Goal: Information Seeking & Learning: Check status

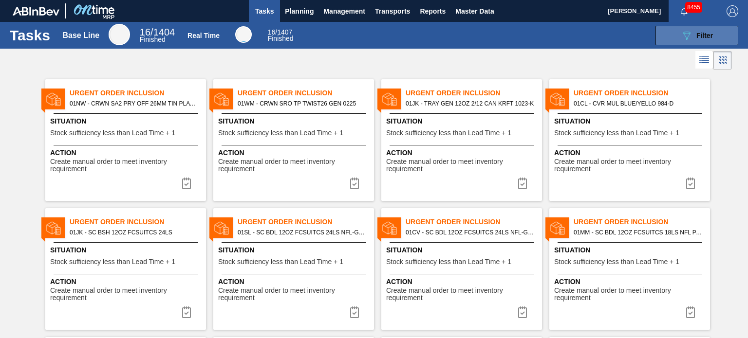
click at [692, 40] on div "089F7B8B-B2A5-4AFE-B5C0-19BA573D28AC Filter" at bounding box center [697, 36] width 32 height 12
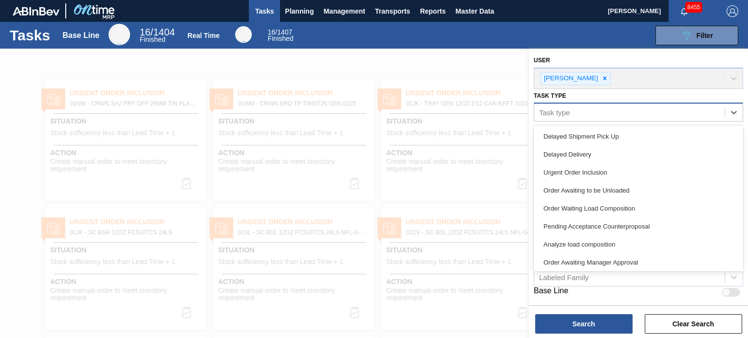
click at [636, 113] on div "Task type" at bounding box center [629, 113] width 190 height 14
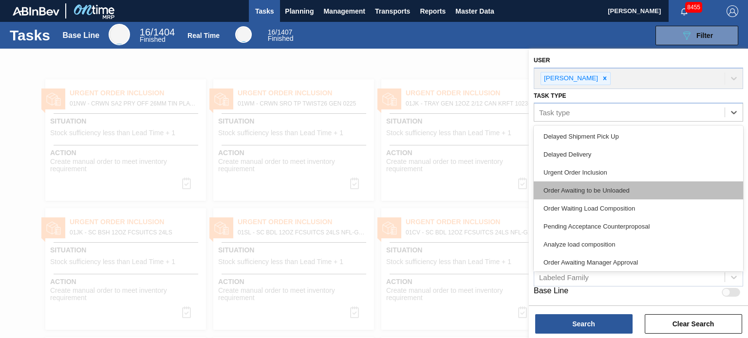
click at [579, 195] on div "Order Awaiting to be Unloaded" at bounding box center [638, 191] width 209 height 18
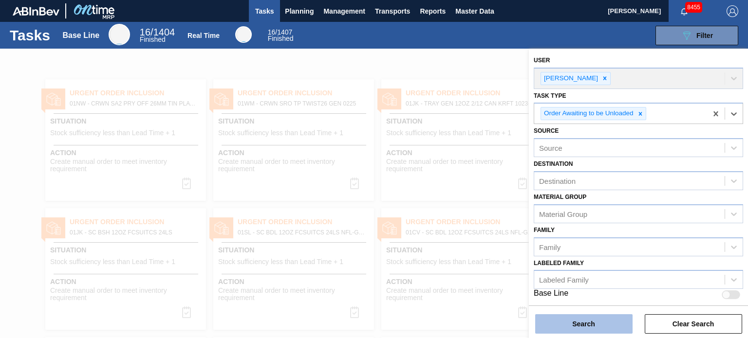
click at [573, 315] on button "Search" at bounding box center [583, 324] width 97 height 19
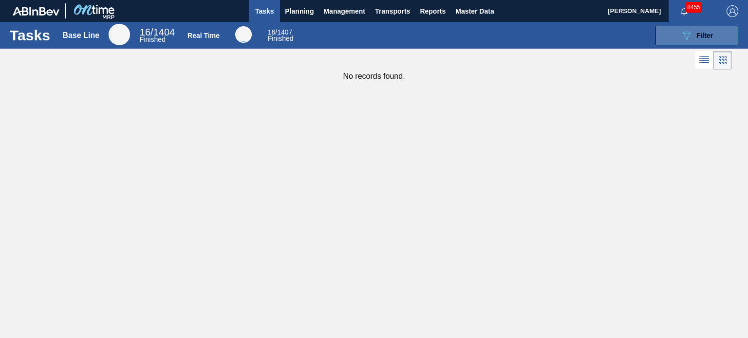
click at [693, 40] on div "089F7B8B-B2A5-4AFE-B5C0-19BA573D28AC Filter" at bounding box center [697, 36] width 32 height 12
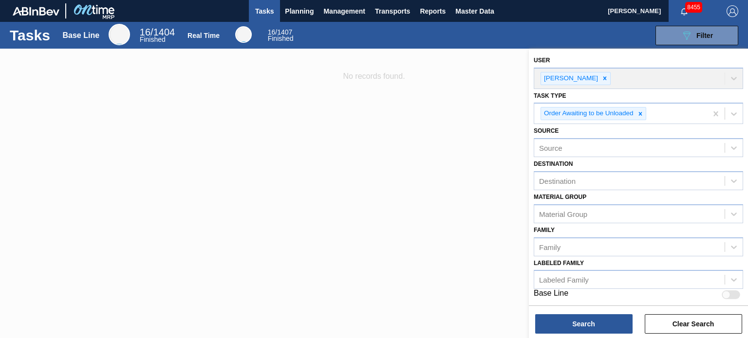
click at [729, 293] on div at bounding box center [726, 295] width 8 height 8
click at [729, 293] on div at bounding box center [731, 295] width 19 height 9
checkbox input "false"
click at [643, 114] on icon at bounding box center [640, 114] width 7 height 7
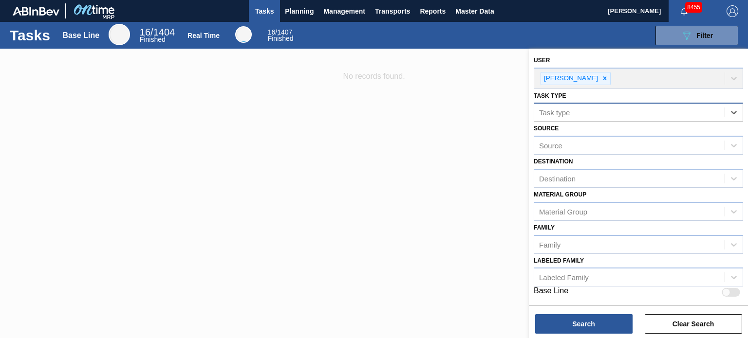
click at [677, 118] on div "Task type" at bounding box center [629, 113] width 190 height 14
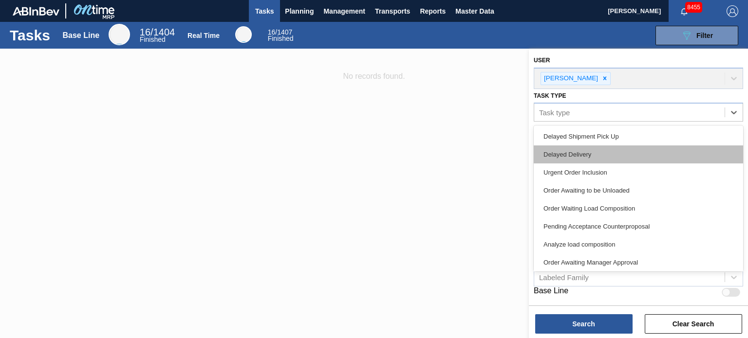
click at [580, 149] on div "Delayed Delivery" at bounding box center [638, 155] width 209 height 18
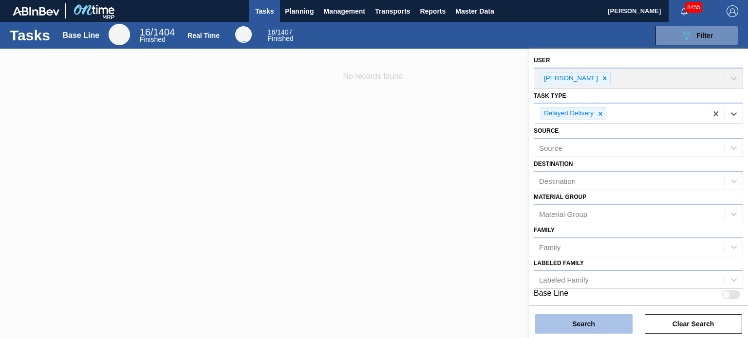
click at [593, 321] on button "Search" at bounding box center [583, 324] width 97 height 19
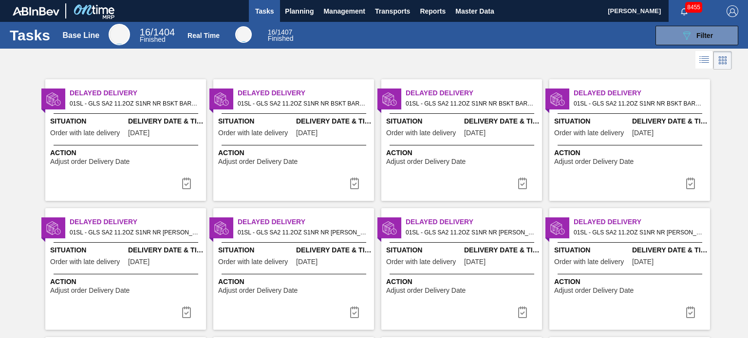
click at [148, 99] on span "01SL - GLS SA2 11.2OZ S1NR NR BSKT BARE PREPR GREEN 11.2 OZ NR BOTTLES Order - …" at bounding box center [134, 103] width 129 height 11
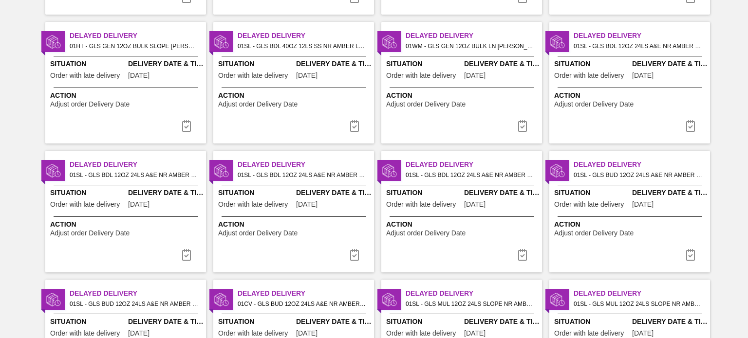
scroll to position [1435, 0]
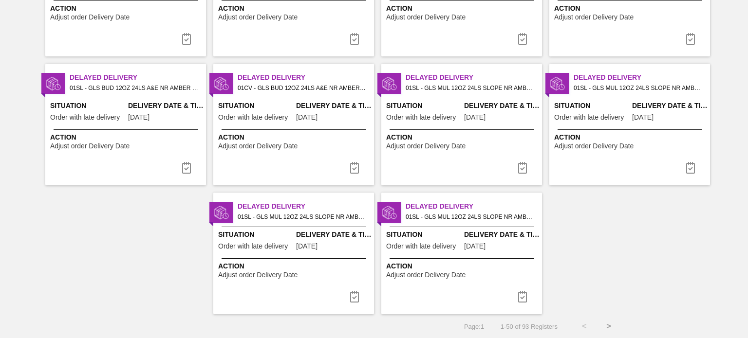
click at [612, 327] on button ">" at bounding box center [609, 327] width 24 height 24
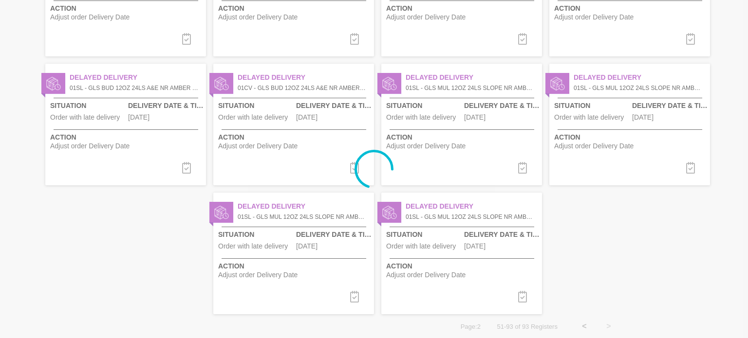
scroll to position [0, 0]
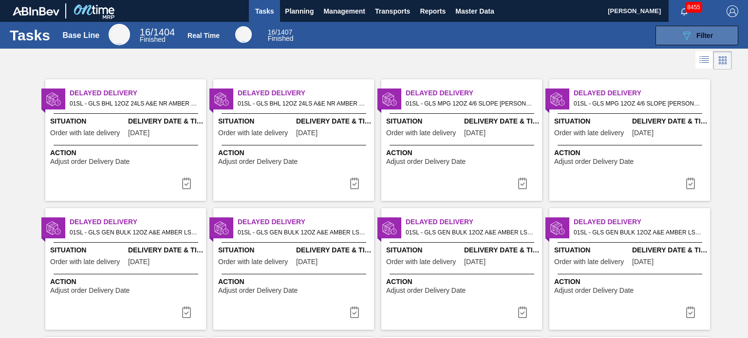
click at [688, 34] on icon "089F7B8B-B2A5-4AFE-B5C0-19BA573D28AC" at bounding box center [687, 36] width 12 height 12
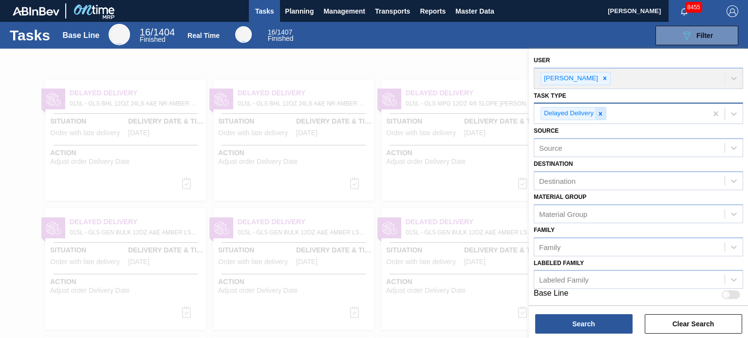
click at [605, 113] on div at bounding box center [600, 114] width 11 height 12
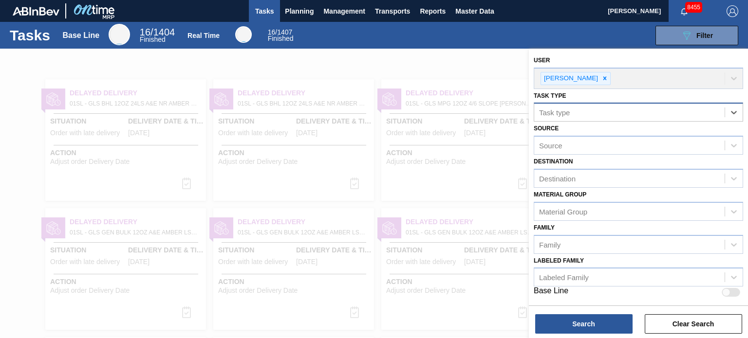
click at [638, 113] on div "Task type" at bounding box center [629, 113] width 190 height 14
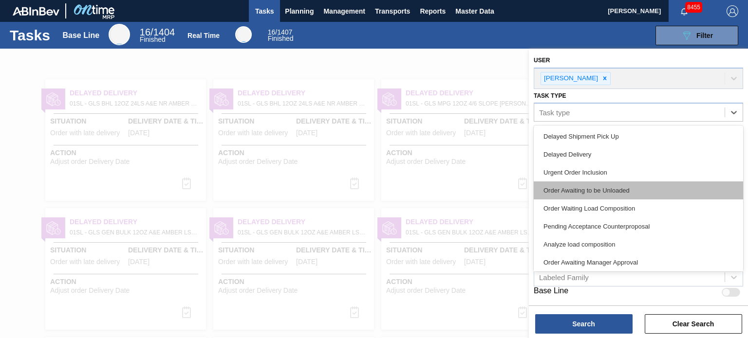
click at [597, 196] on div "Order Awaiting to be Unloaded" at bounding box center [638, 191] width 209 height 18
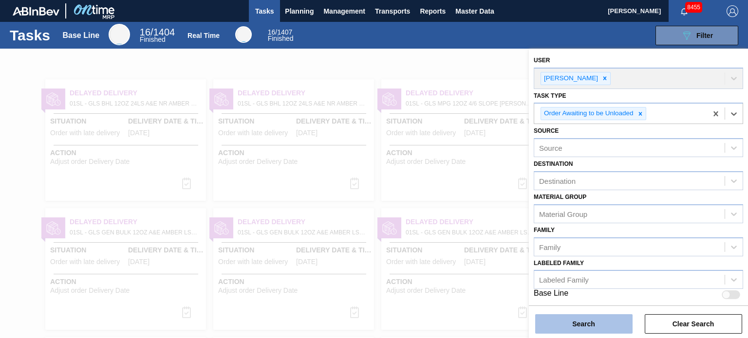
click at [567, 320] on button "Search" at bounding box center [583, 324] width 97 height 19
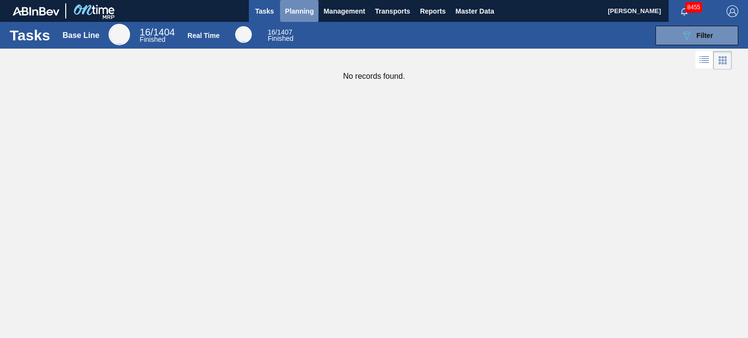
click at [304, 16] on span "Planning" at bounding box center [299, 11] width 29 height 12
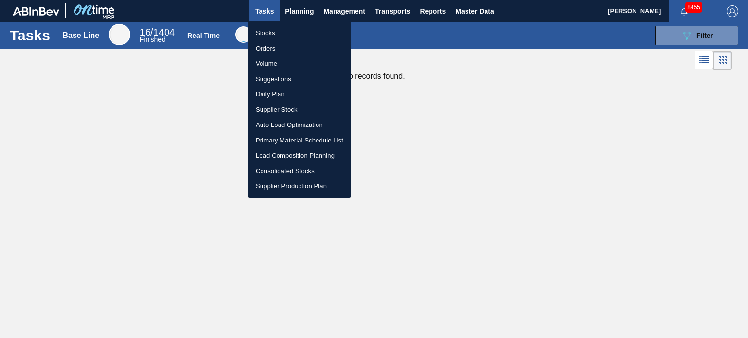
click at [529, 149] on div at bounding box center [374, 169] width 748 height 338
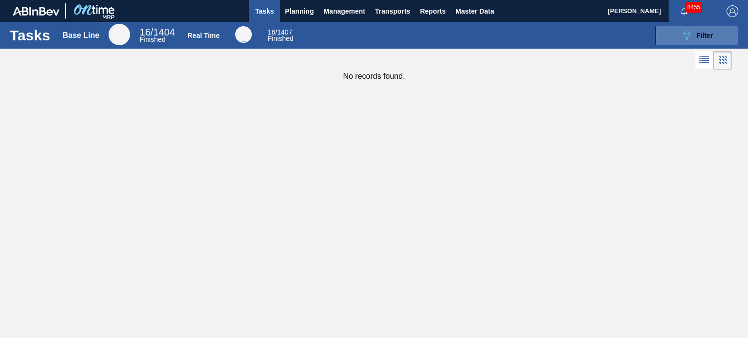
click at [691, 36] on icon "089F7B8B-B2A5-4AFE-B5C0-19BA573D28AC" at bounding box center [687, 36] width 12 height 12
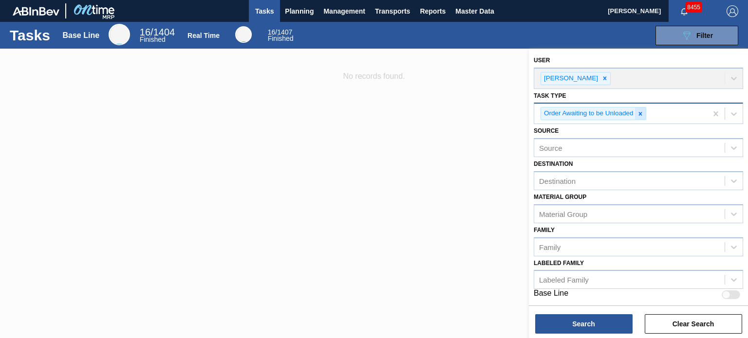
click at [639, 113] on icon at bounding box center [640, 114] width 7 height 7
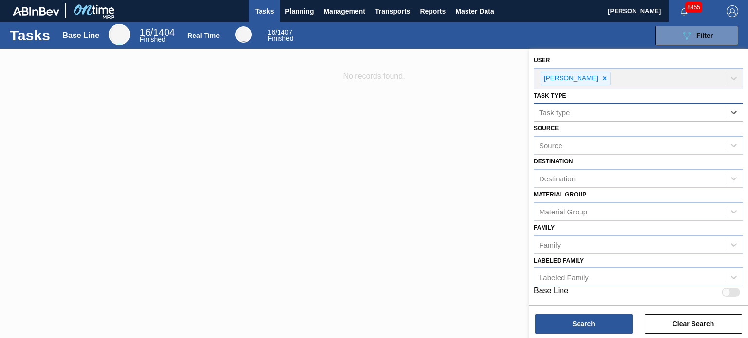
click at [640, 113] on div "Task type" at bounding box center [629, 113] width 190 height 14
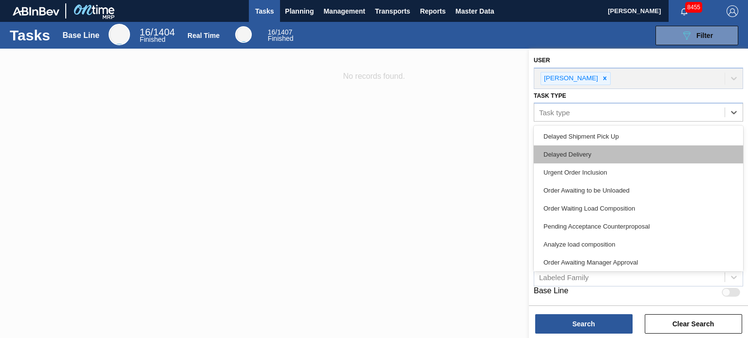
click at [583, 156] on div "Delayed Delivery" at bounding box center [638, 155] width 209 height 18
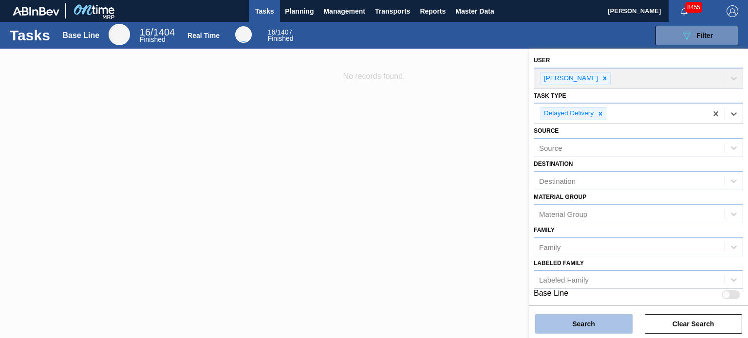
click at [569, 325] on button "Search" at bounding box center [583, 324] width 97 height 19
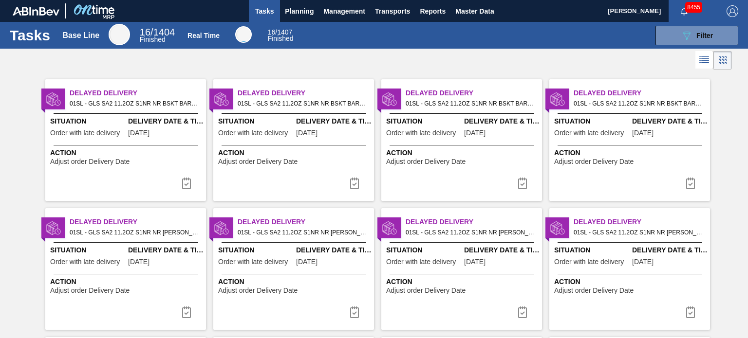
click at [428, 234] on span "01SL - GLS SA2 11.2OZ S1NR NR [PERSON_NAME] PREPR GREEN 11.2 OZ NR BOTTLES Orde…" at bounding box center [470, 232] width 129 height 11
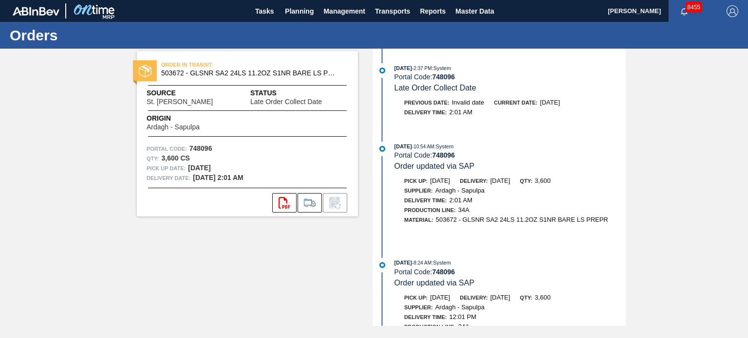
click at [104, 234] on div "ORDER IN TRANSIT 503672 - GLSNR SA2 24LS 11.2OZ S1NR BARE LS PREPR Source St. […" at bounding box center [374, 188] width 748 height 278
click at [289, 11] on span "Planning" at bounding box center [299, 11] width 29 height 12
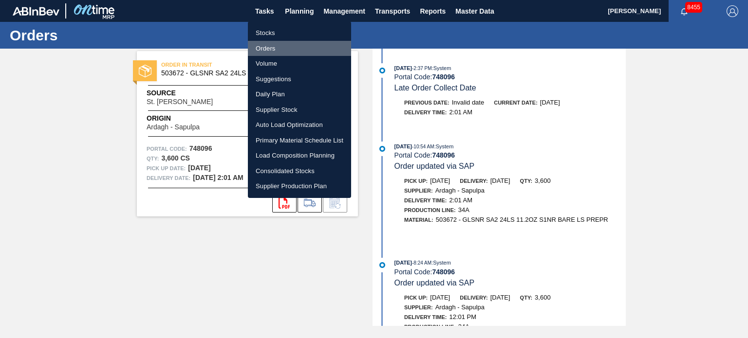
click at [267, 45] on li "Orders" at bounding box center [299, 49] width 103 height 16
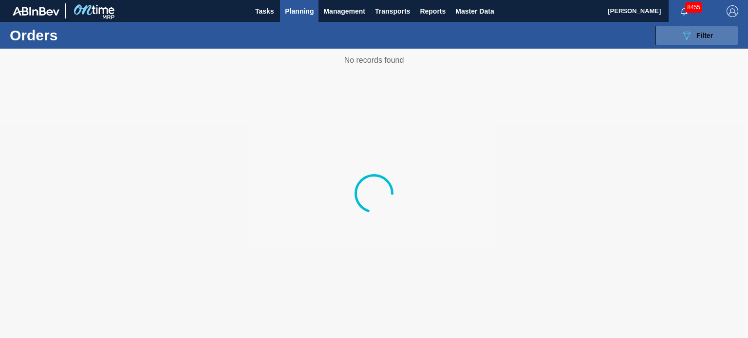
click at [666, 30] on button "089F7B8B-B2A5-4AFE-B5C0-19BA573D28AC Filter" at bounding box center [697, 35] width 83 height 19
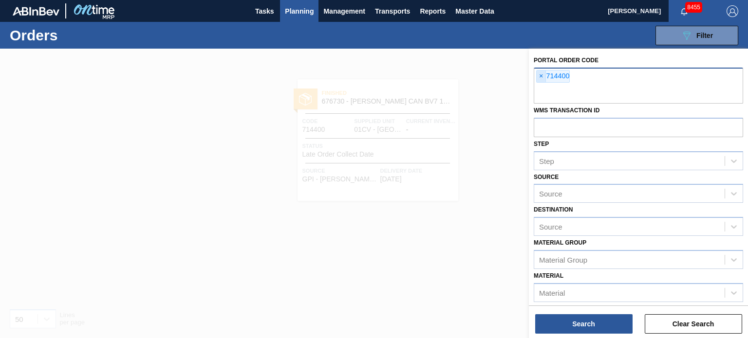
click at [541, 79] on span "×" at bounding box center [541, 77] width 9 height 12
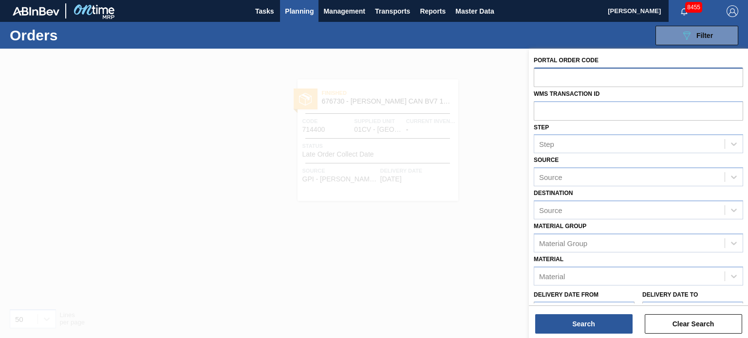
paste input "782637"
type input "782637"
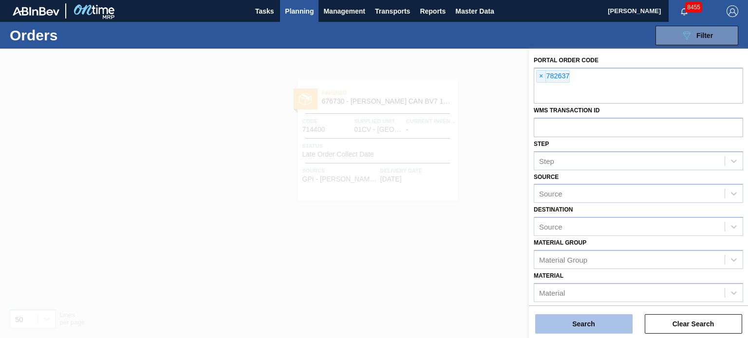
click at [574, 327] on button "Search" at bounding box center [583, 324] width 97 height 19
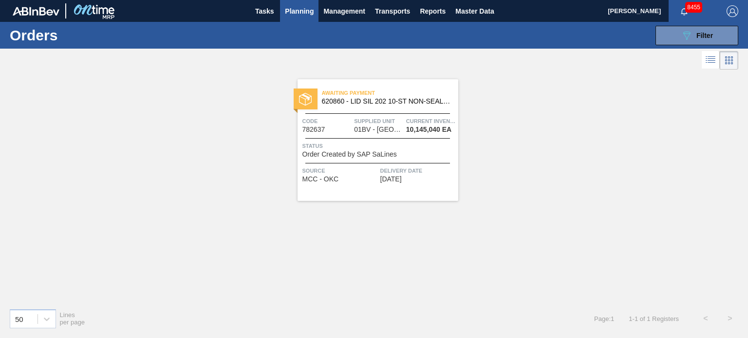
click at [331, 106] on div "Awaiting Payment 620860 - LID SIL 202 10-ST NON-SEALED 080 0523 SI" at bounding box center [378, 98] width 161 height 22
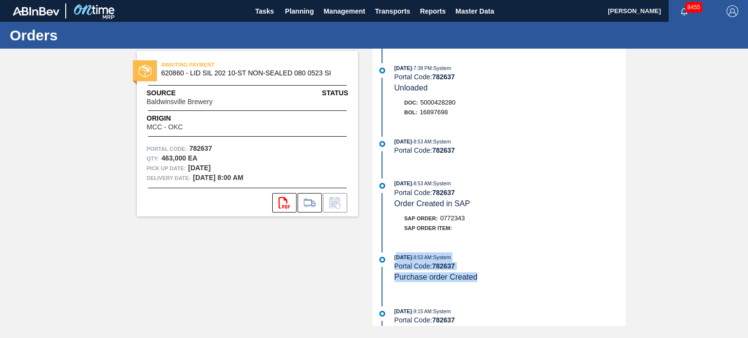
drag, startPoint x: 481, startPoint y: 280, endPoint x: 396, endPoint y: 257, distance: 87.8
click at [396, 257] on div "[DATE] 8:53 AM : System Portal Code: 782637 Purchase order Created" at bounding box center [509, 268] width 231 height 30
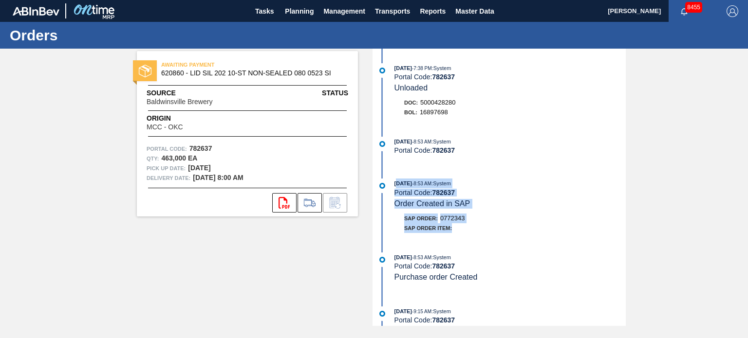
drag, startPoint x: 455, startPoint y: 229, endPoint x: 397, endPoint y: 188, distance: 71.1
click at [397, 188] on div "[DATE] 8:53 AM : System Portal Code: 782637 Order Created in SAP SAP Order: 077…" at bounding box center [500, 208] width 251 height 59
click at [445, 183] on div "[DATE] 8:53 AM : System" at bounding box center [509, 184] width 231 height 10
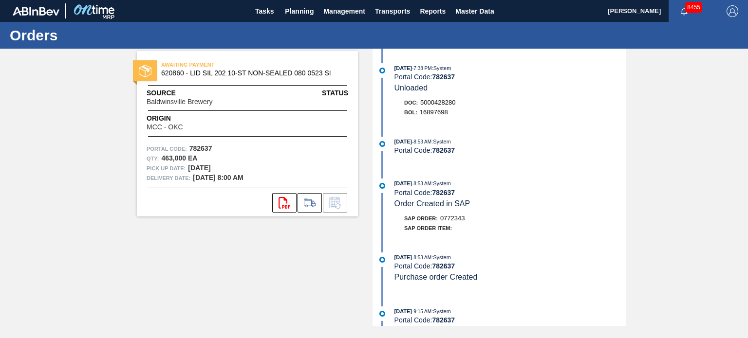
drag, startPoint x: 444, startPoint y: 184, endPoint x: 416, endPoint y: 185, distance: 27.3
click at [416, 185] on div "[DATE] 8:53 AM : System" at bounding box center [509, 184] width 231 height 10
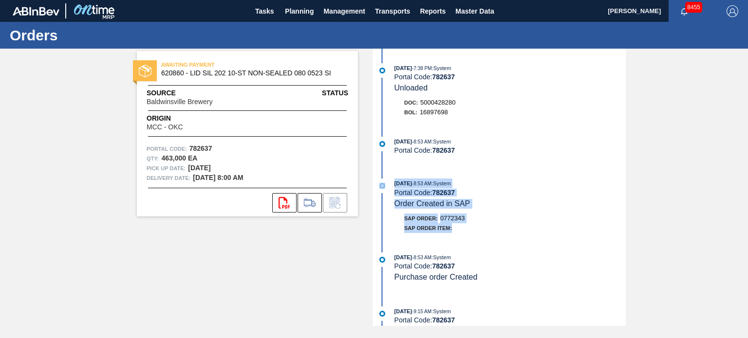
drag, startPoint x: 460, startPoint y: 229, endPoint x: 372, endPoint y: 190, distance: 96.6
click at [372, 190] on div "AWAITING PAYMENT 620860 - LID SIL 202 10-ST NON-SEALED 080 0523 SI Source [GEOG…" at bounding box center [374, 188] width 748 height 278
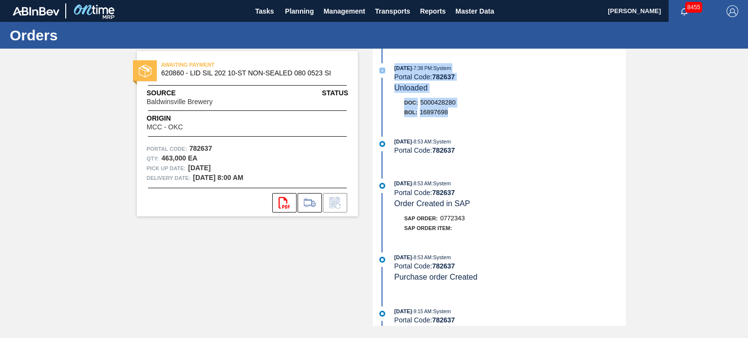
drag, startPoint x: 423, startPoint y: 95, endPoint x: 392, endPoint y: 70, distance: 40.2
click at [392, 70] on div "[DATE] 7:38 PM : System Portal Code: 782637 Unloaded Doc: 5000428280 BOL: 16897…" at bounding box center [500, 92] width 251 height 59
click at [558, 263] on div "[DATE] 8:53 AM : System" at bounding box center [509, 258] width 231 height 10
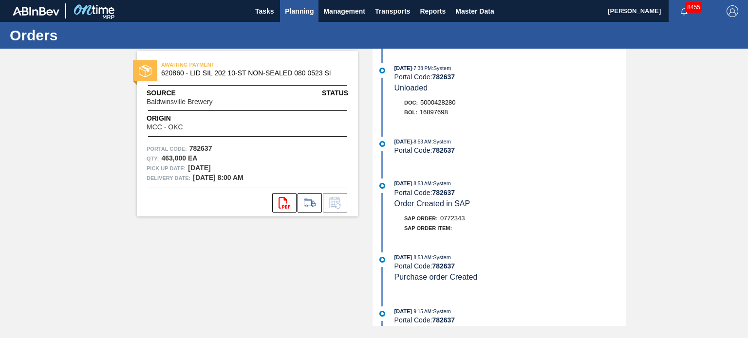
click at [286, 15] on span "Planning" at bounding box center [299, 11] width 29 height 12
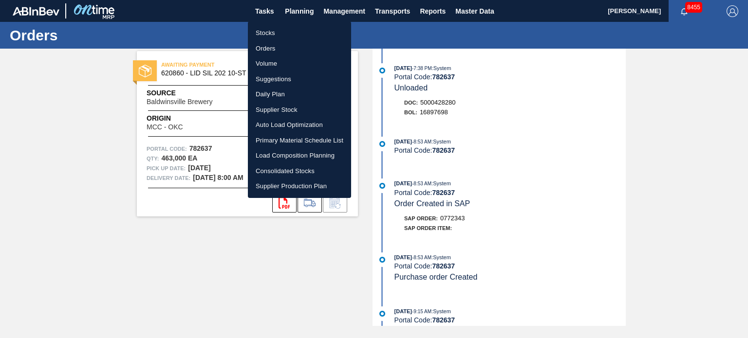
click at [286, 35] on li "Stocks" at bounding box center [299, 33] width 103 height 16
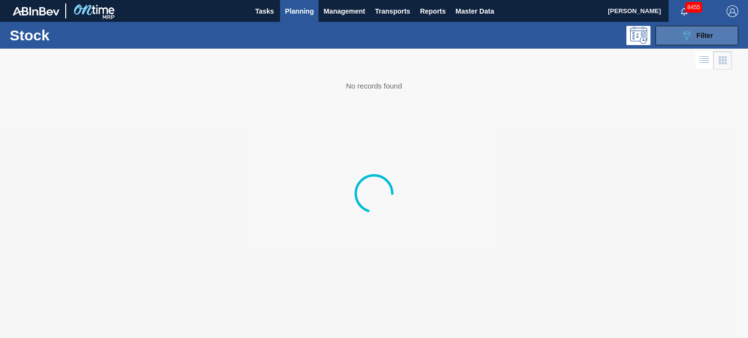
click at [690, 38] on icon "089F7B8B-B2A5-4AFE-B5C0-19BA573D28AC" at bounding box center [687, 36] width 12 height 12
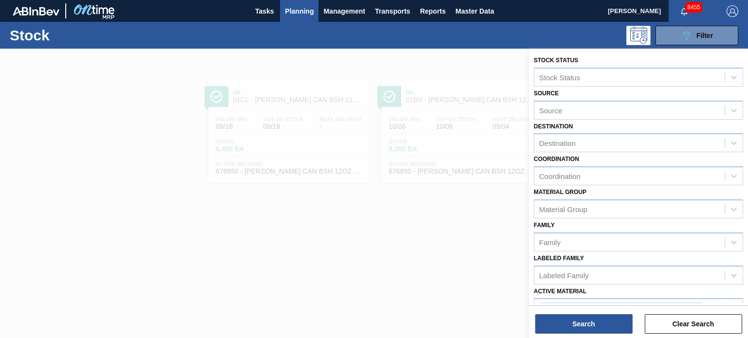
scroll to position [138, 0]
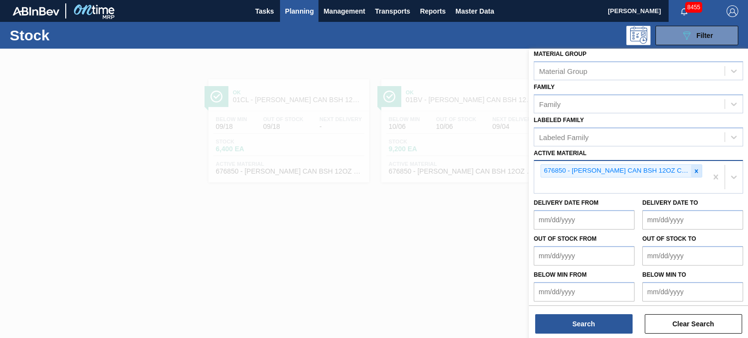
click at [695, 169] on icon at bounding box center [696, 170] width 3 height 3
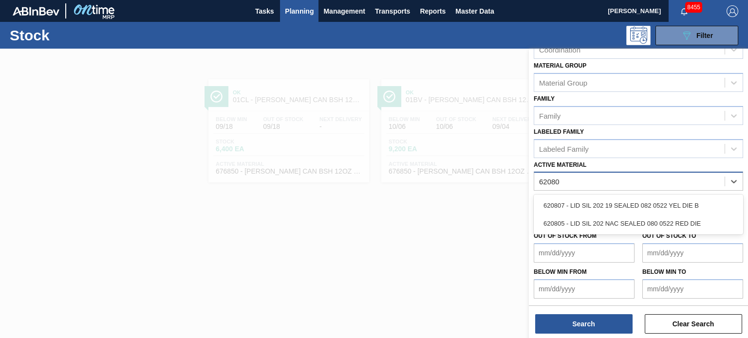
scroll to position [124, 0]
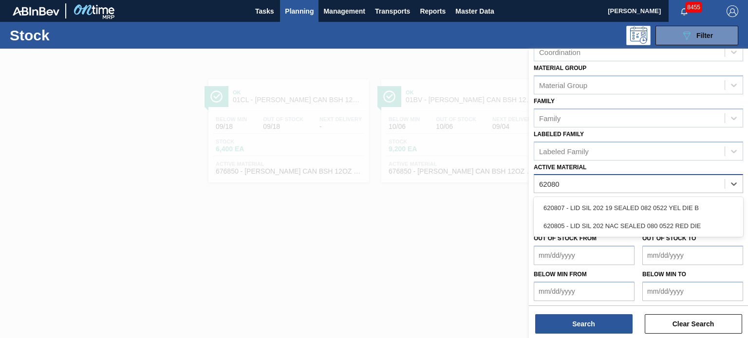
type Material "620805"
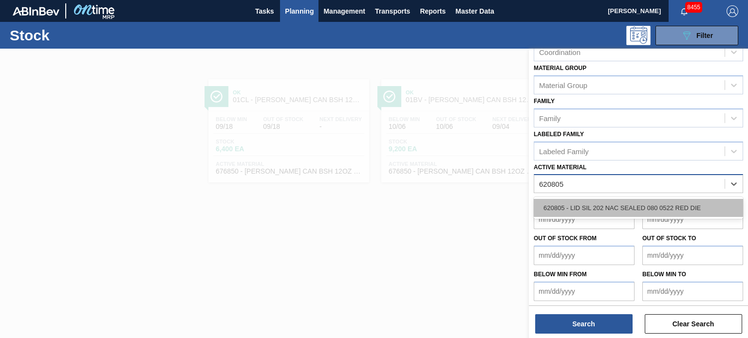
click at [627, 199] on div "620805 - LID SIL 202 NAC SEALED 080 0522 RED DIE" at bounding box center [638, 208] width 209 height 18
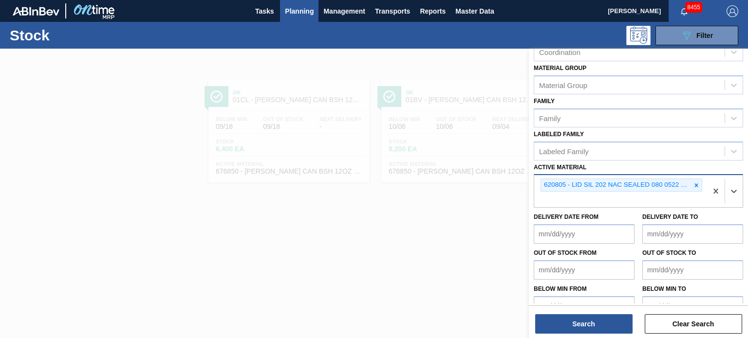
scroll to position [138, 0]
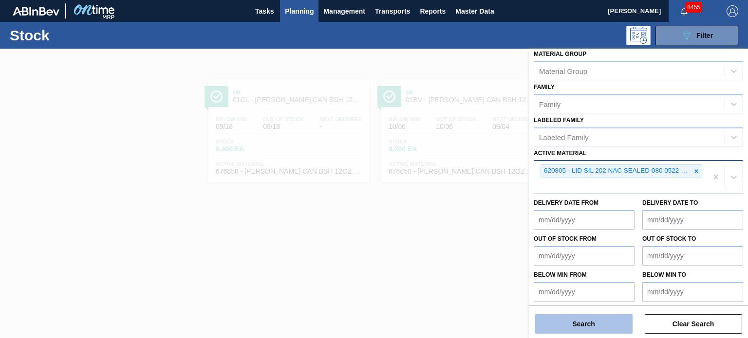
click at [588, 330] on button "Search" at bounding box center [583, 324] width 97 height 19
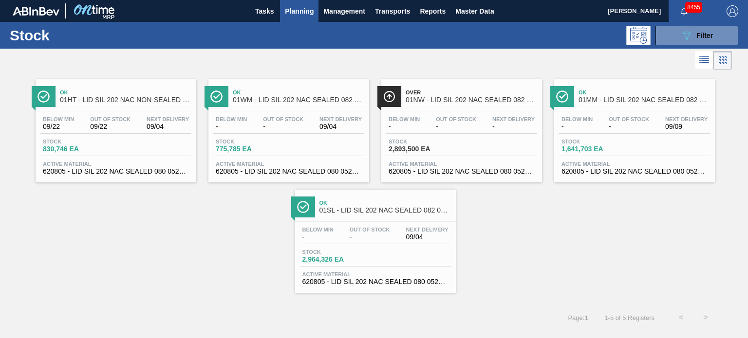
click at [302, 95] on div "Ok 01WM - LID SIL 202 NAC SEALED 082 0521 RED DIE" at bounding box center [298, 97] width 131 height 22
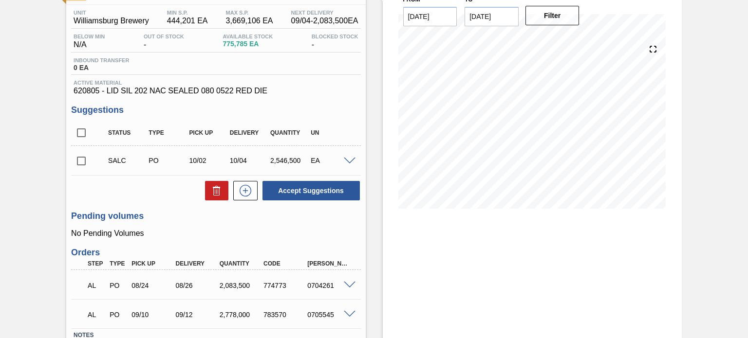
scroll to position [146, 0]
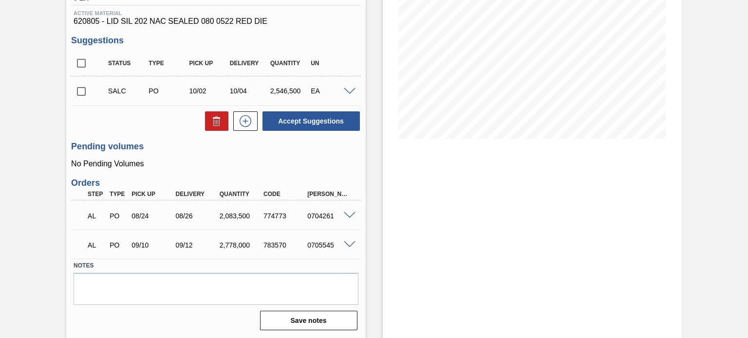
click at [348, 215] on span at bounding box center [350, 215] width 12 height 7
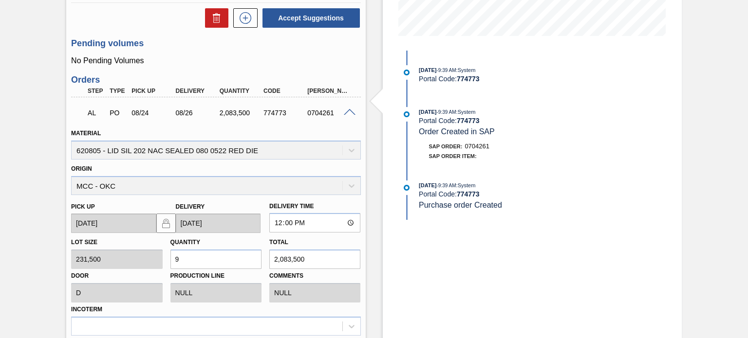
scroll to position [233, 0]
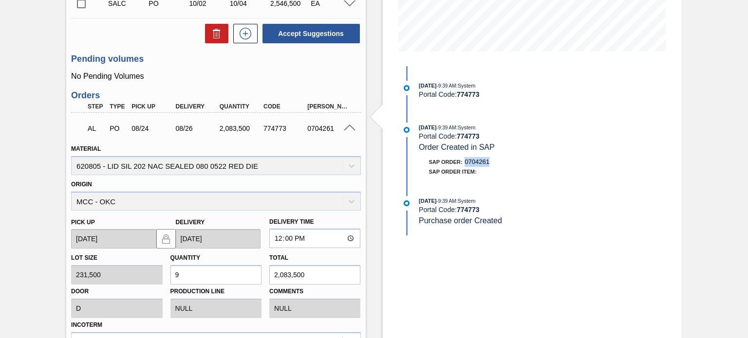
drag, startPoint x: 491, startPoint y: 162, endPoint x: 466, endPoint y: 164, distance: 25.4
click at [466, 164] on div "SAP Order: 0704261" at bounding box center [534, 162] width 231 height 10
copy span "0704261"
